Goal: Find specific page/section: Find specific page/section

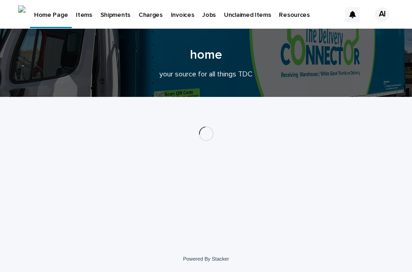
click at [76, 13] on p "Items" at bounding box center [84, 9] width 16 height 19
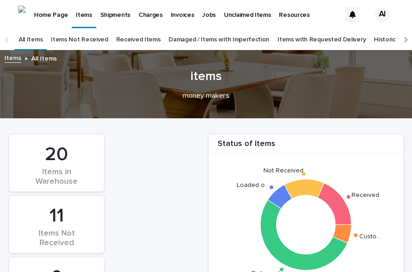
click at [318, 37] on link "Items with Requested Delivery" at bounding box center [322, 39] width 88 height 21
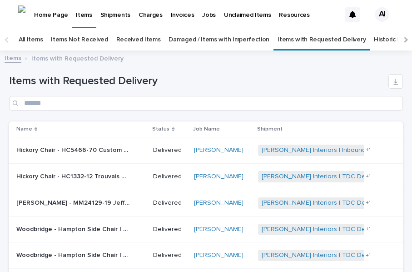
click at [134, 41] on link "Received Items" at bounding box center [138, 39] width 45 height 21
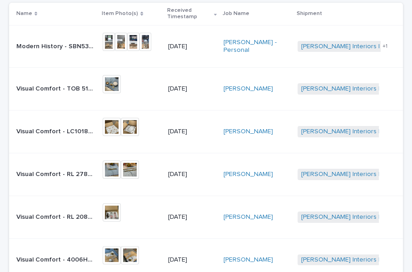
scroll to position [120, 0]
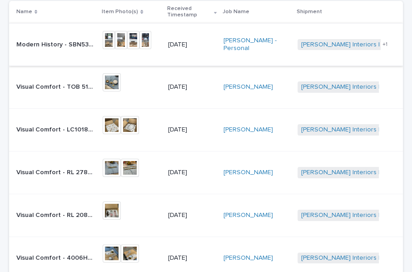
click at [107, 37] on img at bounding box center [109, 40] width 12 height 18
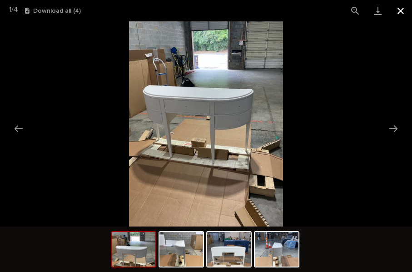
click at [401, 13] on button "Close gallery" at bounding box center [401, 10] width 23 height 21
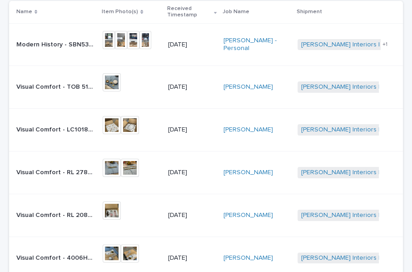
click at [70, 45] on p "Modern History - SBN536 [PERSON_NAME] / [PERSON_NAME] Pri BR | 71682" at bounding box center [56, 44] width 81 height 10
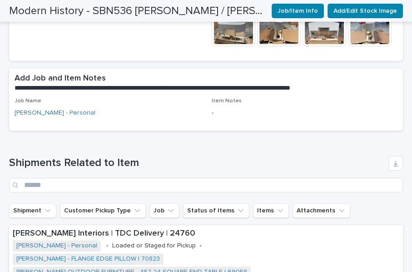
scroll to position [302, 0]
